Goal: Check status: Check status

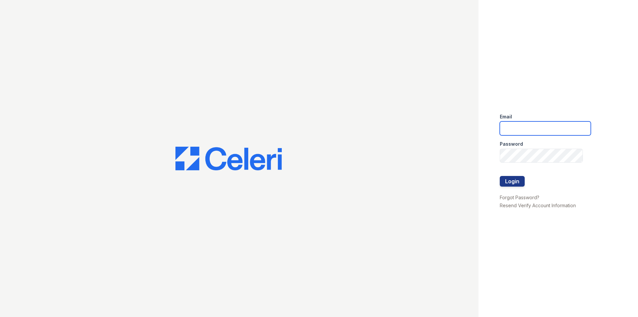
click at [522, 126] on input "email" at bounding box center [545, 128] width 91 height 14
type input "eli@moiniangroup.com"
click at [500, 176] on button "Login" at bounding box center [512, 181] width 25 height 11
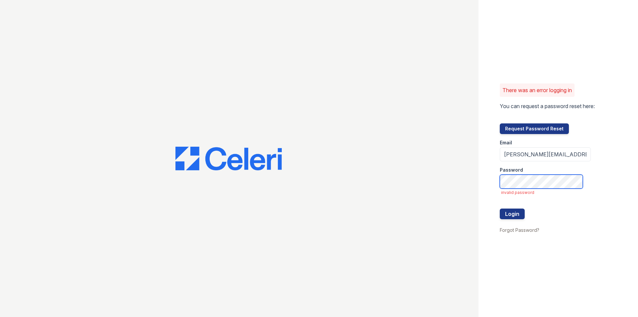
click at [500, 208] on button "Login" at bounding box center [512, 213] width 25 height 11
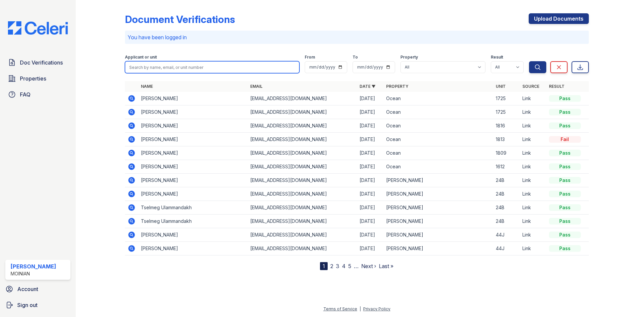
click at [168, 71] on input "search" at bounding box center [212, 67] width 175 height 12
type input "evan"
click at [529, 61] on button "Search" at bounding box center [537, 67] width 17 height 12
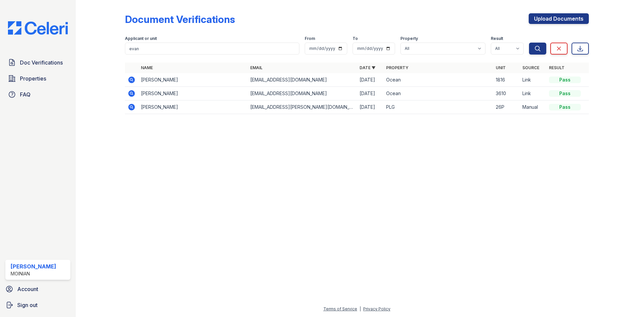
click at [131, 77] on icon at bounding box center [131, 79] width 7 height 7
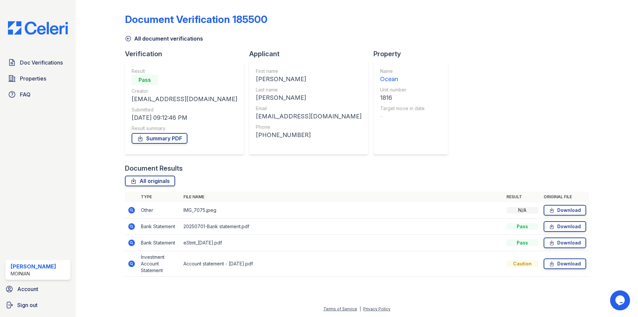
click at [133, 264] on icon at bounding box center [131, 263] width 7 height 7
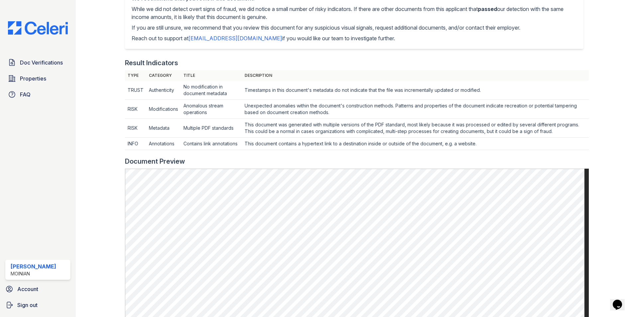
scroll to position [233, 0]
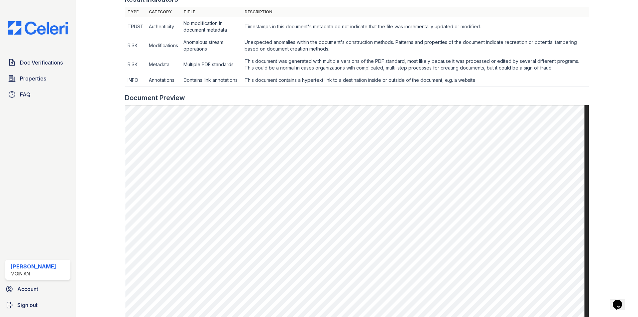
click at [317, 36] on td "This document was generated with multiple versions of the PDF standard, most li…" at bounding box center [415, 26] width 347 height 19
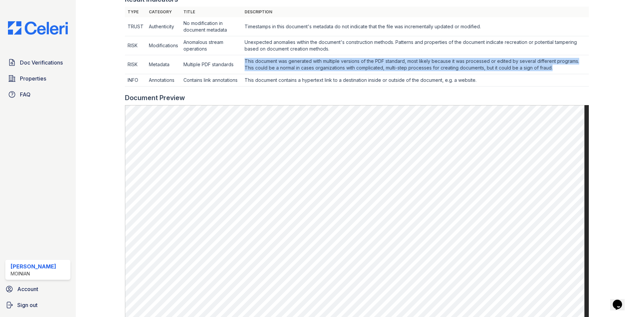
click at [317, 36] on td "This document was generated with multiple versions of the PDF standard, most li…" at bounding box center [415, 26] width 347 height 19
click at [320, 36] on td "This document was generated with multiple versions of the PDF standard, most li…" at bounding box center [415, 26] width 347 height 19
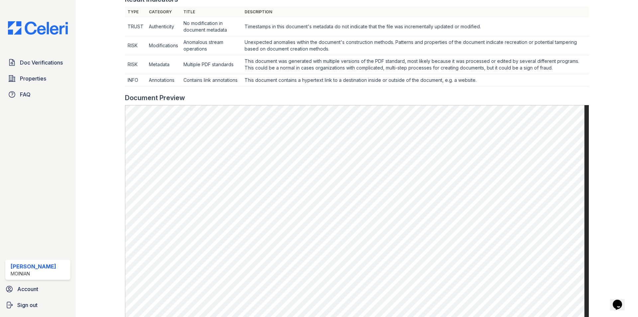
scroll to position [360, 0]
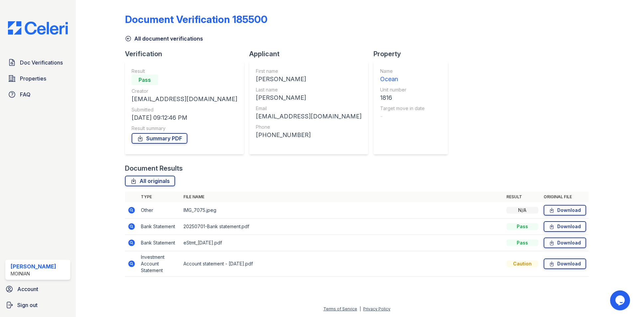
click at [131, 224] on icon at bounding box center [131, 226] width 7 height 7
